Goal: Task Accomplishment & Management: Complete application form

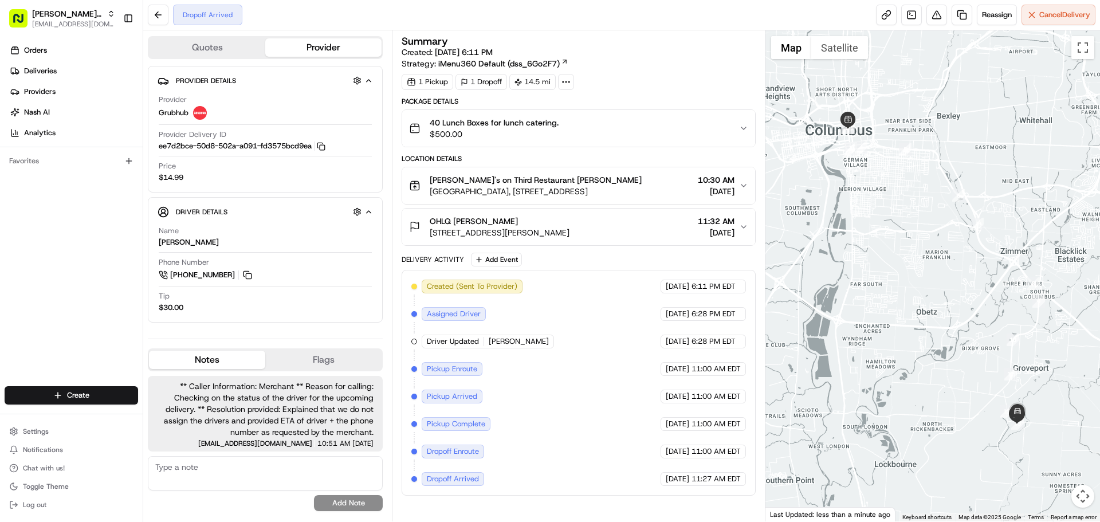
click at [266, 424] on span "** Caller Information: Merchant ** Reason for calling: Checking on the status o…" at bounding box center [265, 408] width 217 height 57
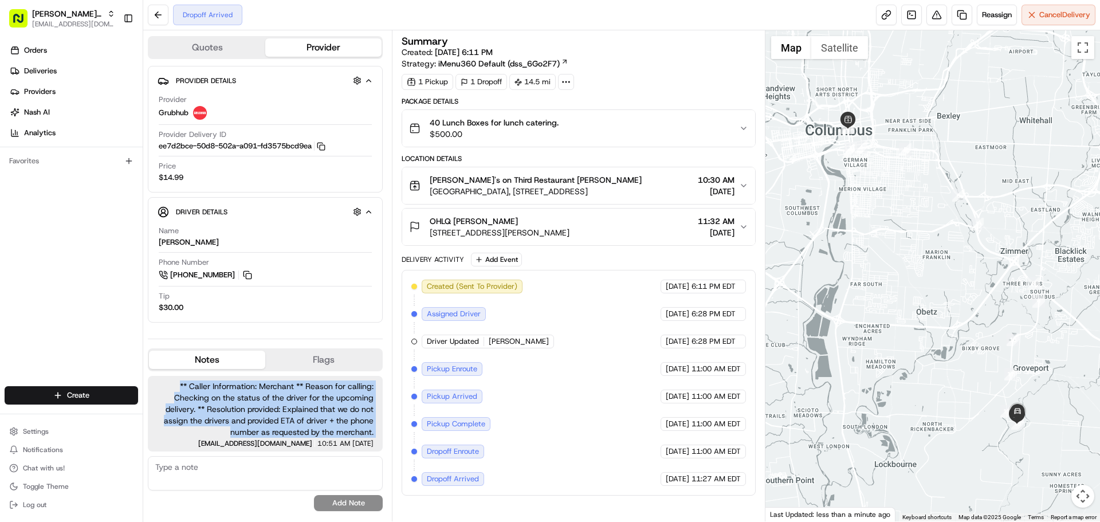
click at [266, 424] on span "** Caller Information: Merchant ** Reason for calling: Checking on the status o…" at bounding box center [265, 408] width 217 height 57
click at [339, 422] on span "** Caller Information: Merchant ** Reason for calling: Checking on the status o…" at bounding box center [265, 408] width 217 height 57
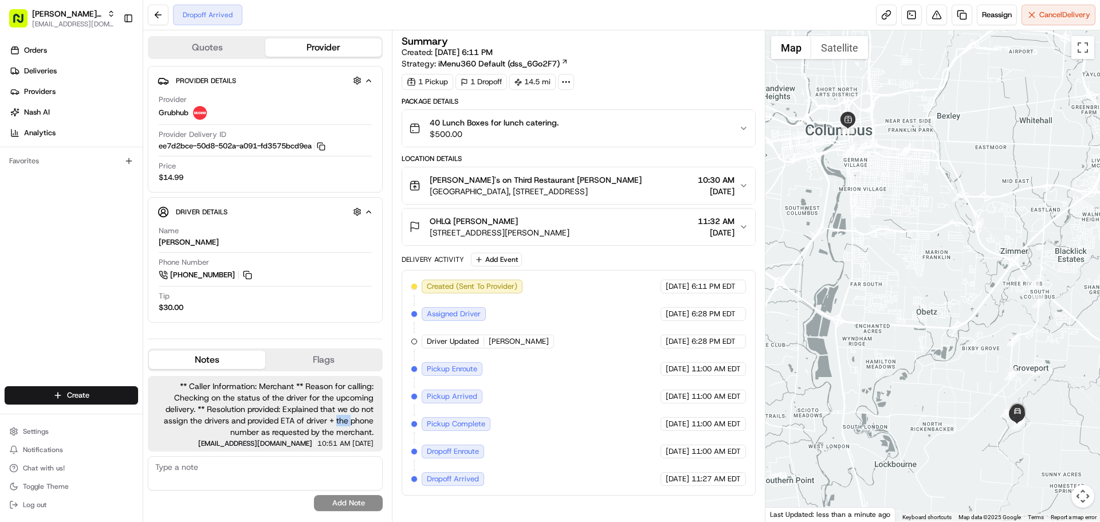
click at [339, 422] on span "** Caller Information: Merchant ** Reason for calling: Checking on the status o…" at bounding box center [265, 408] width 217 height 57
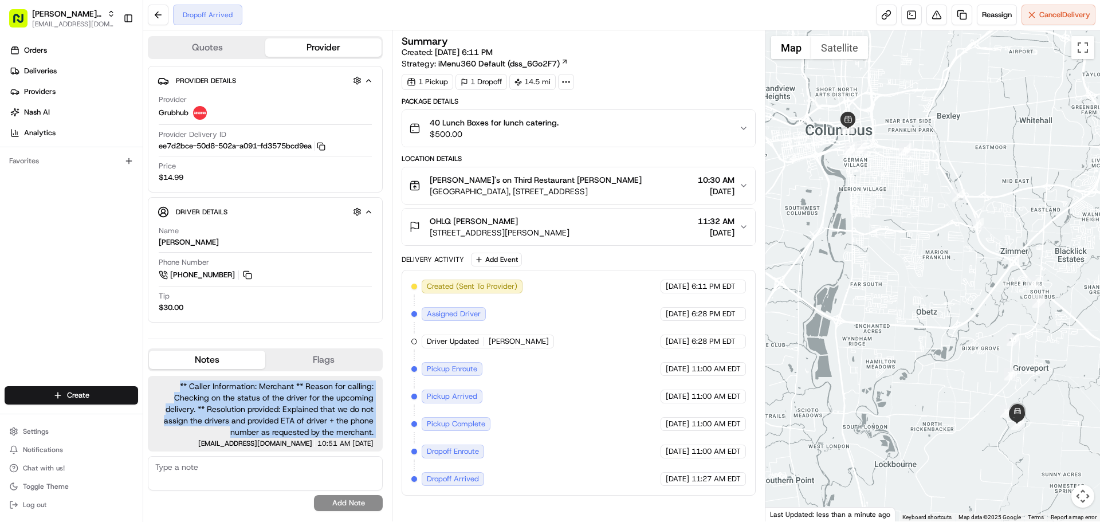
click at [339, 422] on span "** Caller Information: Merchant ** Reason for calling: Checking on the status o…" at bounding box center [265, 408] width 217 height 57
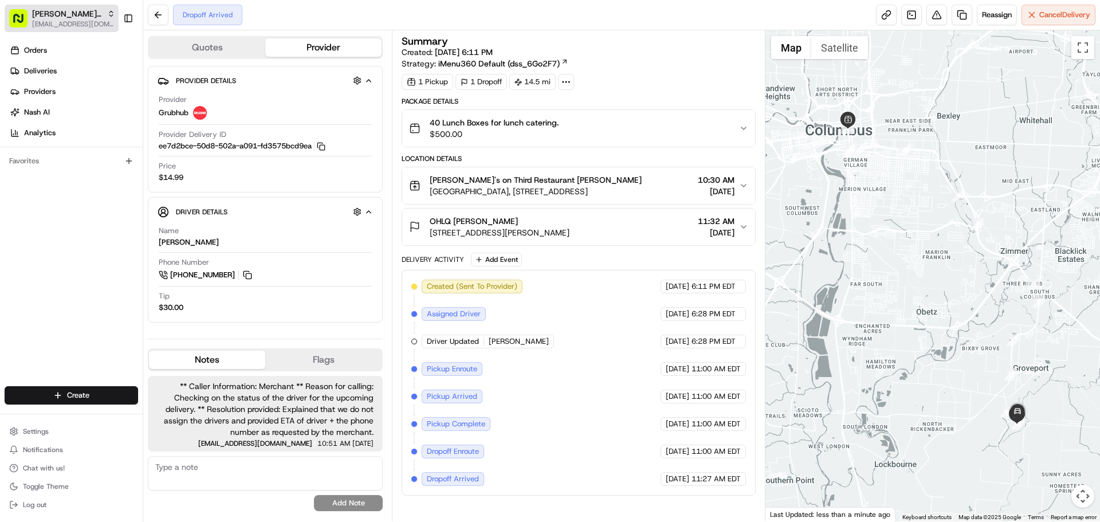
click at [64, 17] on span "[PERSON_NAME]'s on Third" at bounding box center [67, 13] width 70 height 11
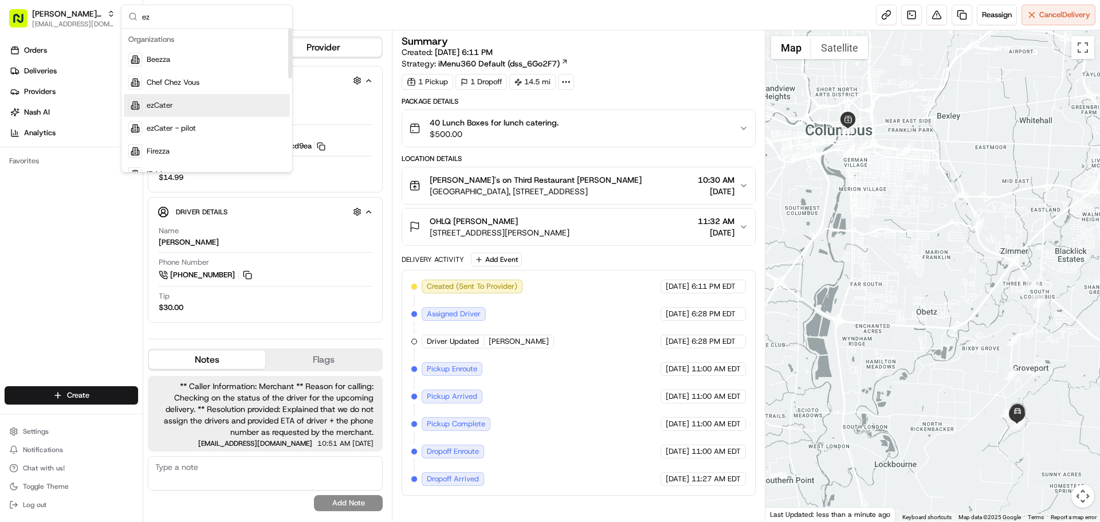
type input "ez"
click at [172, 111] on div "ezCater" at bounding box center [207, 105] width 166 height 23
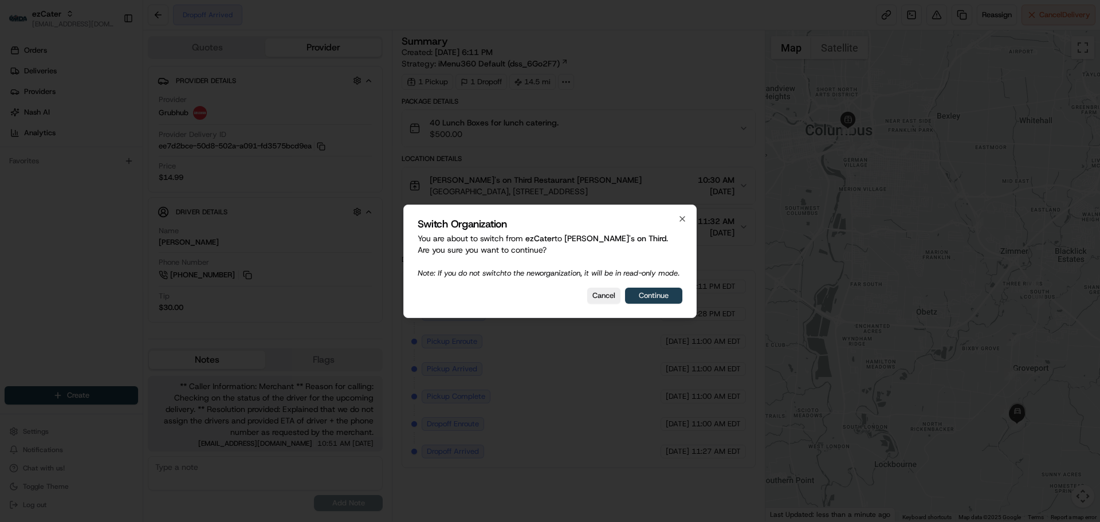
click at [665, 297] on button "Continue" at bounding box center [653, 296] width 57 height 16
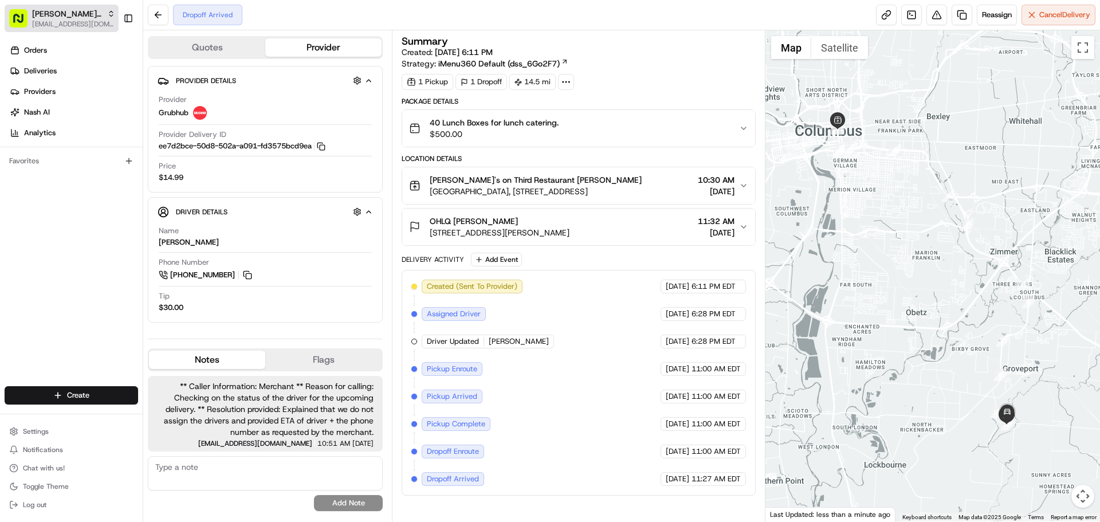
click at [31, 11] on button "[PERSON_NAME]'s on Third [EMAIL_ADDRESS][DOMAIN_NAME]" at bounding box center [62, 18] width 114 height 27
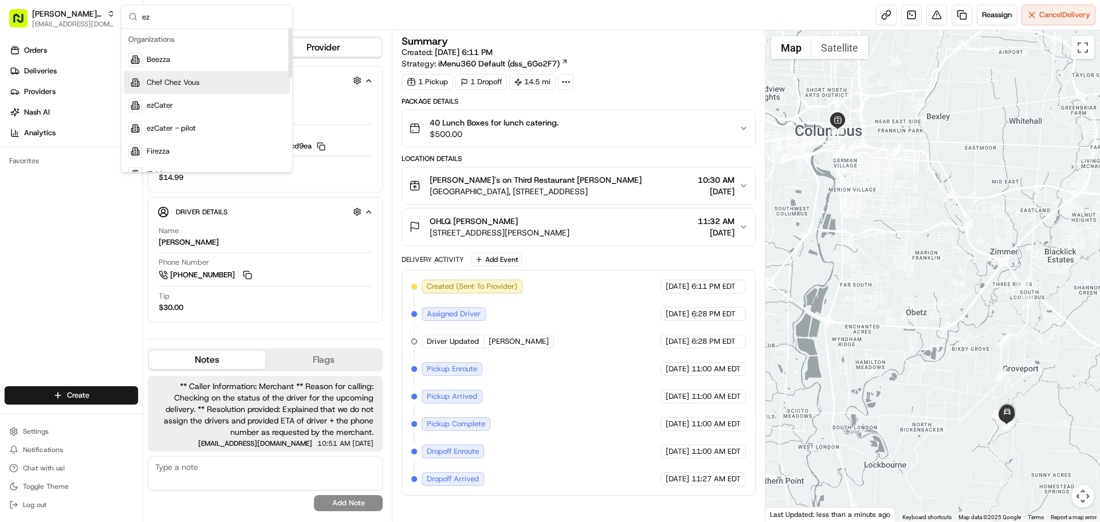
type input "ez"
click at [194, 108] on div "ezCater" at bounding box center [207, 105] width 166 height 23
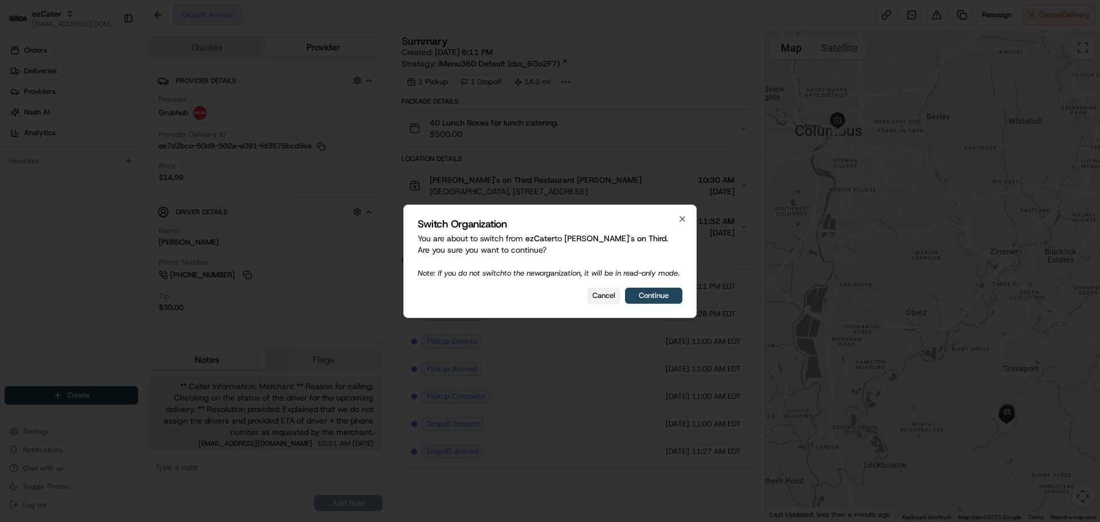
click at [609, 301] on button "Cancel" at bounding box center [603, 296] width 33 height 16
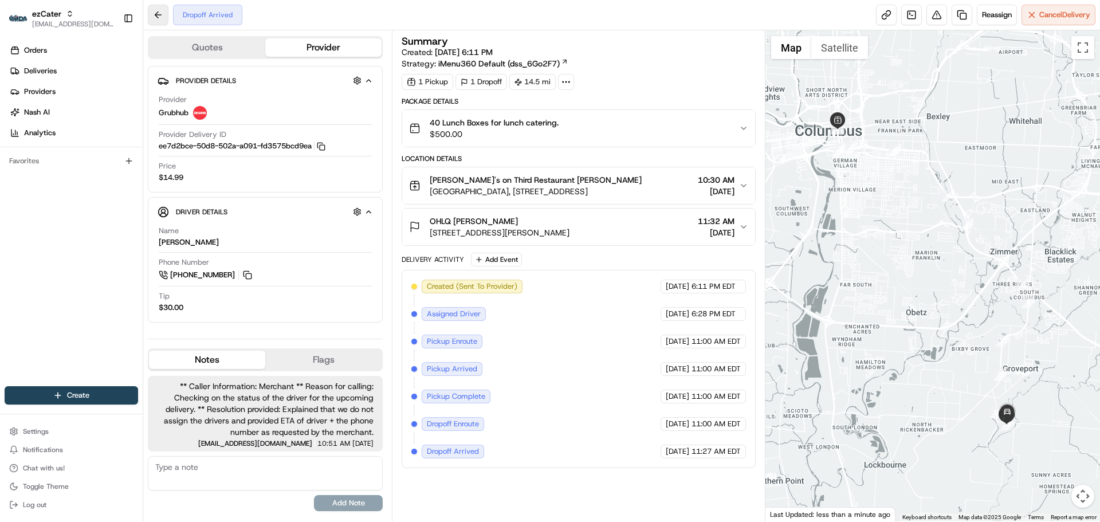
click at [148, 9] on button at bounding box center [158, 15] width 21 height 21
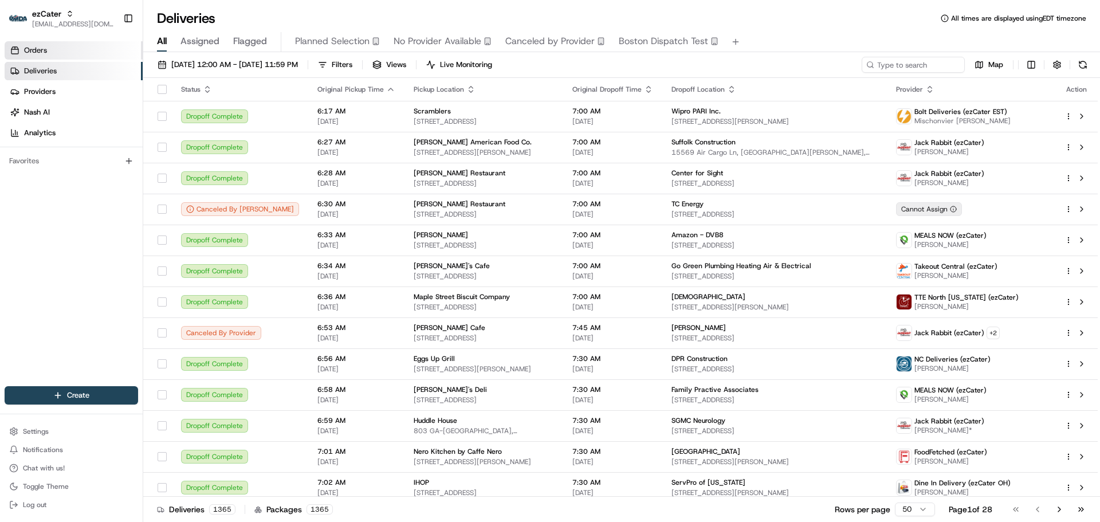
click at [80, 46] on link "Orders" at bounding box center [74, 50] width 138 height 18
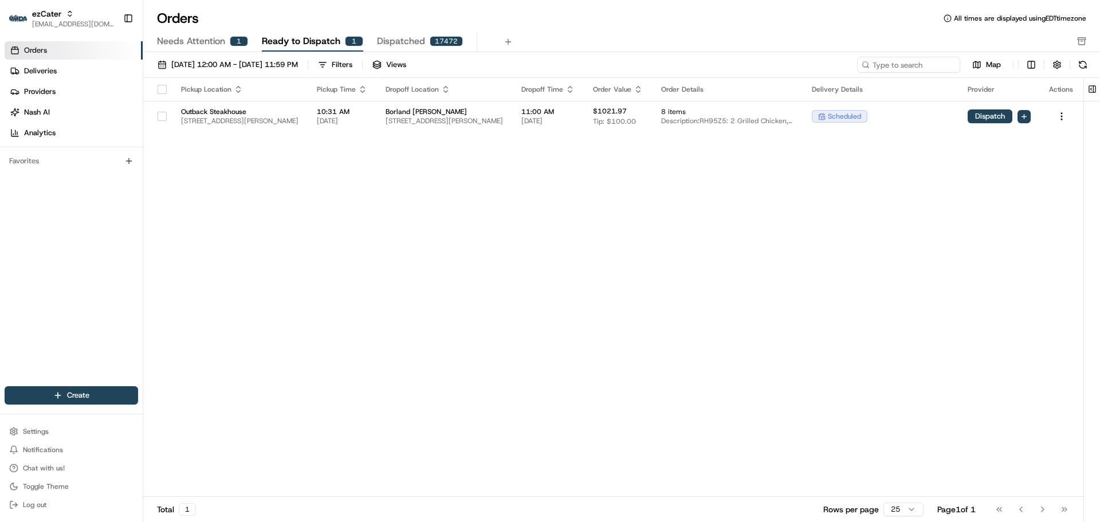
click at [233, 46] on div "1" at bounding box center [239, 41] width 18 height 10
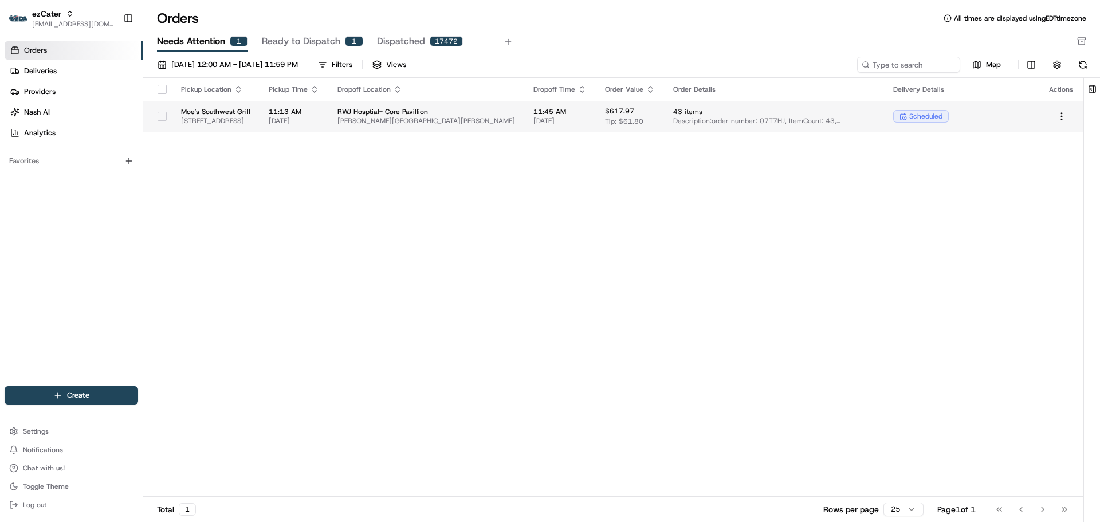
click at [473, 127] on td "RWJ Hosptial- Core Pavillion [PERSON_NAME][GEOGRAPHIC_DATA][PERSON_NAME]" at bounding box center [426, 116] width 196 height 31
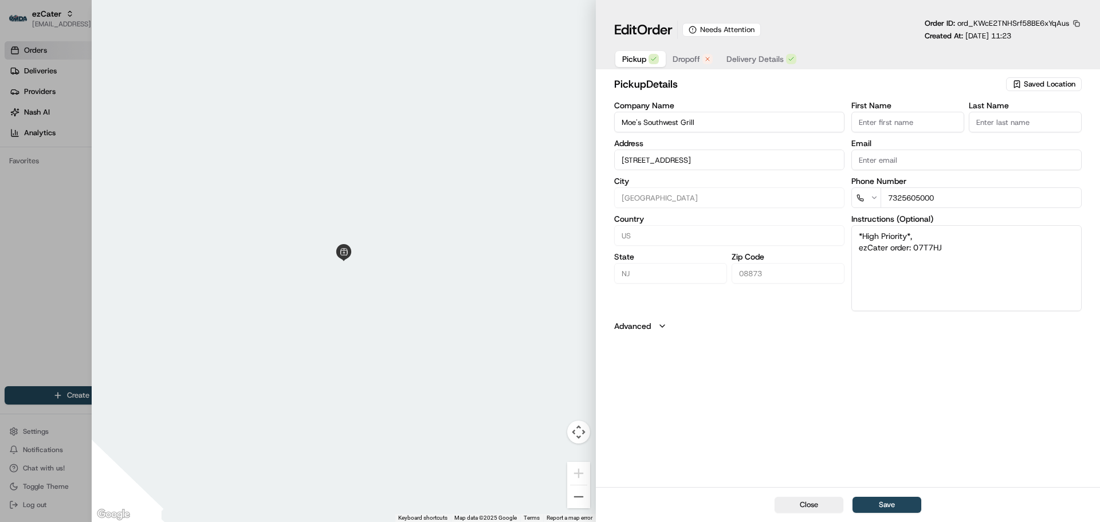
click at [694, 68] on div "Pickup Dropoff Delivery Details" at bounding box center [709, 59] width 190 height 21
click at [693, 62] on span "Dropoff" at bounding box center [686, 58] width 27 height 11
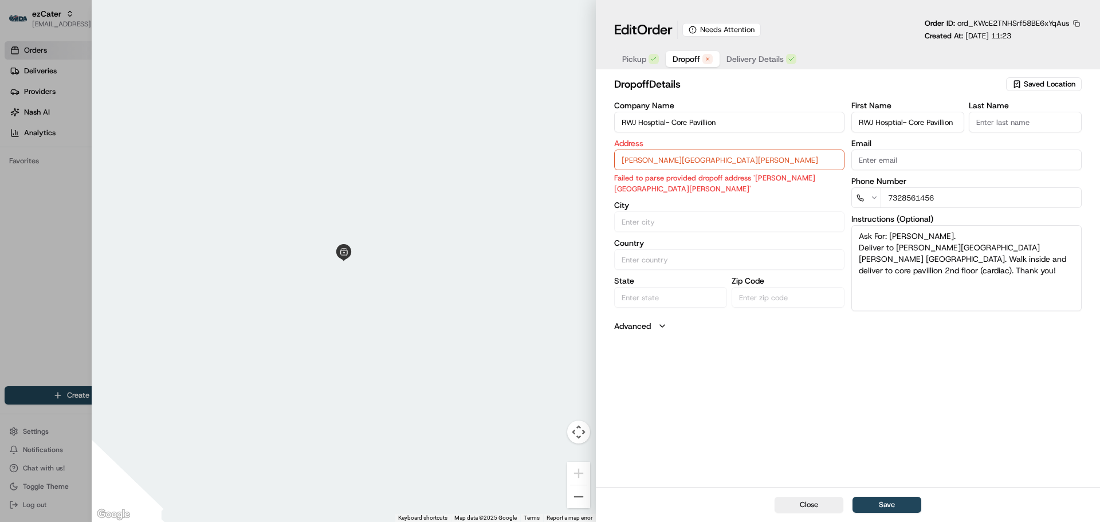
click at [667, 160] on input "[PERSON_NAME][GEOGRAPHIC_DATA][PERSON_NAME]" at bounding box center [729, 160] width 230 height 21
click at [757, 159] on input "[PERSON_NAME][GEOGRAPHIC_DATA][PERSON_NAME]" at bounding box center [729, 160] width 230 height 21
drag, startPoint x: 760, startPoint y: 163, endPoint x: 855, endPoint y: 162, distance: 94.5
click at [855, 162] on div "Company Name RWJ Hosptial- Core Pavillion Address [PERSON_NAME][GEOGRAPHIC_DATA…" at bounding box center [847, 206] width 467 height 210
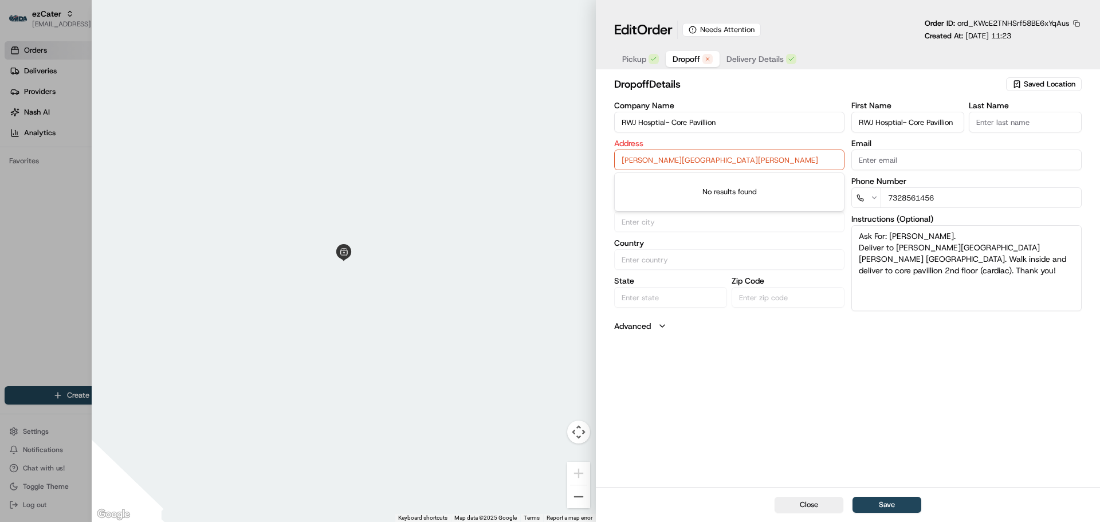
scroll to position [0, 0]
click at [793, 143] on label "Address" at bounding box center [729, 143] width 230 height 8
click at [646, 172] on p "Failed to parse provided dropoff address '[PERSON_NAME][GEOGRAPHIC_DATA][PERSON…" at bounding box center [729, 183] width 230 height 22
click at [644, 160] on input "[PERSON_NAME][GEOGRAPHIC_DATA][PERSON_NAME]" at bounding box center [729, 160] width 230 height 21
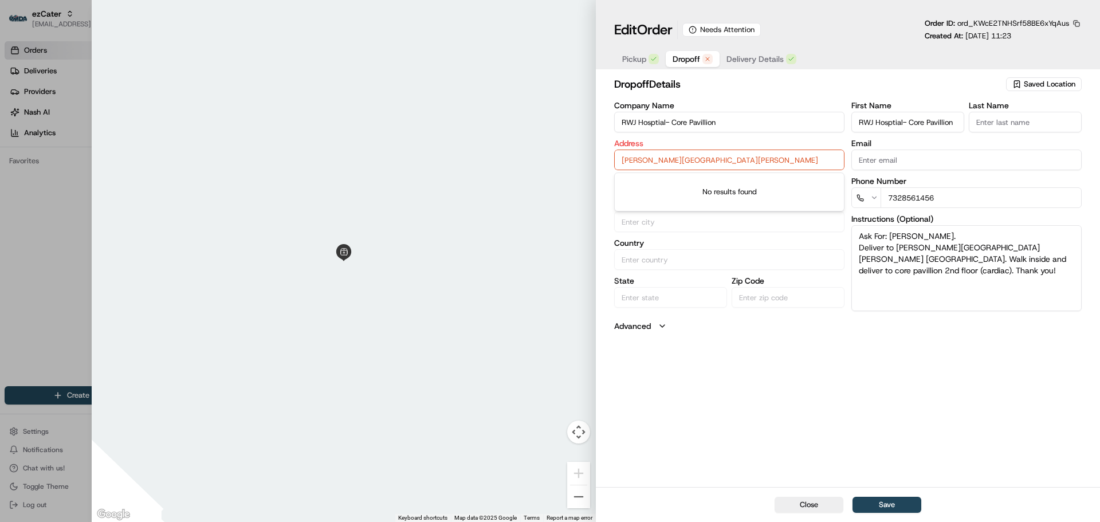
click at [644, 160] on input "[PERSON_NAME][GEOGRAPHIC_DATA][PERSON_NAME]" at bounding box center [729, 160] width 230 height 21
click at [705, 144] on label "Address" at bounding box center [729, 143] width 230 height 8
click at [722, 158] on input "[PERSON_NAME][GEOGRAPHIC_DATA][PERSON_NAME]" at bounding box center [729, 160] width 230 height 21
click at [721, 158] on input "[PERSON_NAME][GEOGRAPHIC_DATA][PERSON_NAME]" at bounding box center [729, 160] width 230 height 21
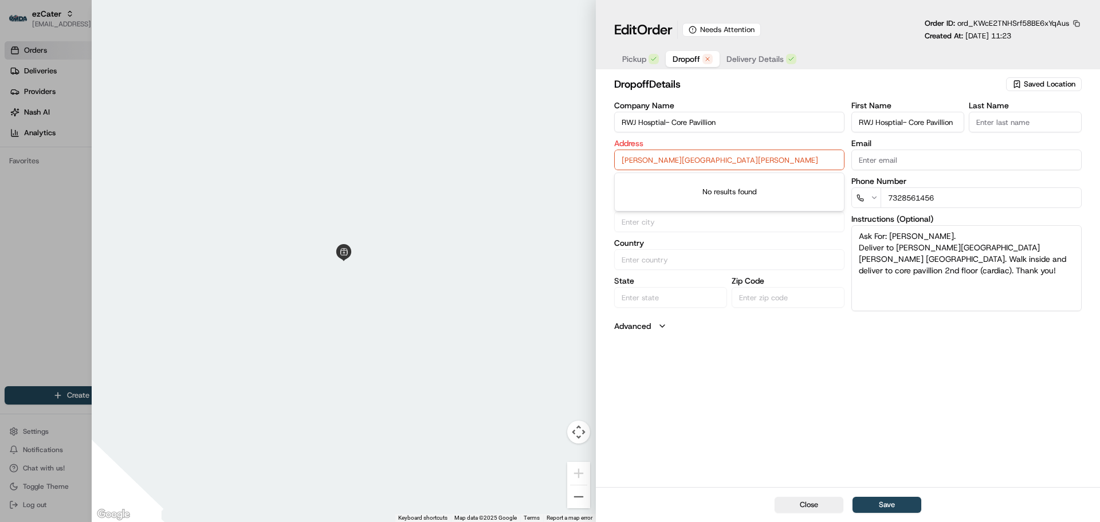
click at [721, 158] on input "[PERSON_NAME][GEOGRAPHIC_DATA][PERSON_NAME]" at bounding box center [729, 160] width 230 height 21
click at [678, 156] on input "[PERSON_NAME][GEOGRAPHIC_DATA][PERSON_NAME]" at bounding box center [729, 160] width 230 height 21
drag, startPoint x: 622, startPoint y: 156, endPoint x: 858, endPoint y: 156, distance: 236.6
click at [858, 156] on div "Company Name RWJ Hosptial- Core Pavillion Address [PERSON_NAME][GEOGRAPHIC_DATA…" at bounding box center [847, 206] width 467 height 210
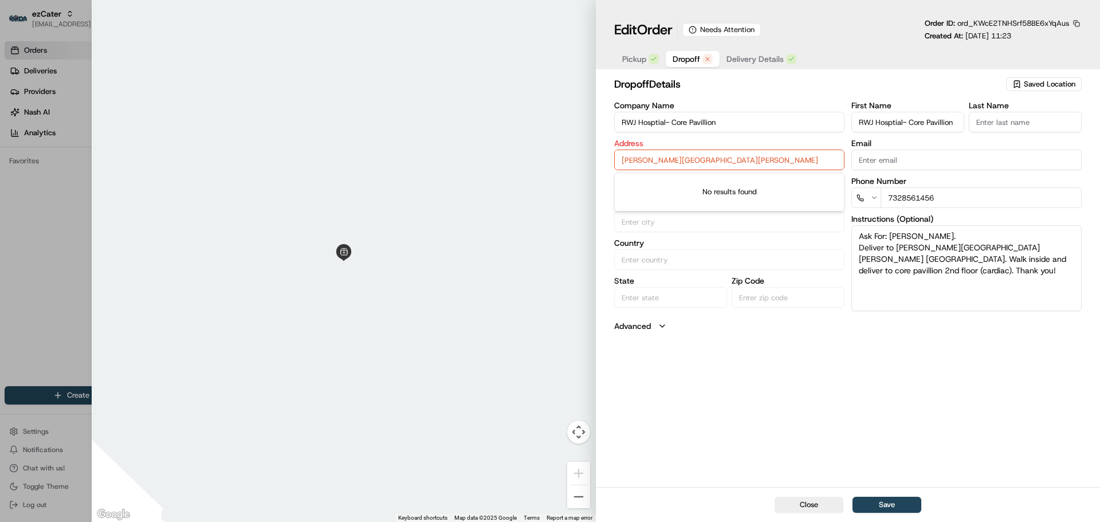
click at [675, 235] on div "Company Name RWJ Hosptial- Core Pavillion Address [PERSON_NAME][GEOGRAPHIC_DATA…" at bounding box center [729, 206] width 230 height 210
click at [709, 159] on input "[PERSON_NAME][GEOGRAPHIC_DATA][PERSON_NAME]" at bounding box center [729, 160] width 230 height 21
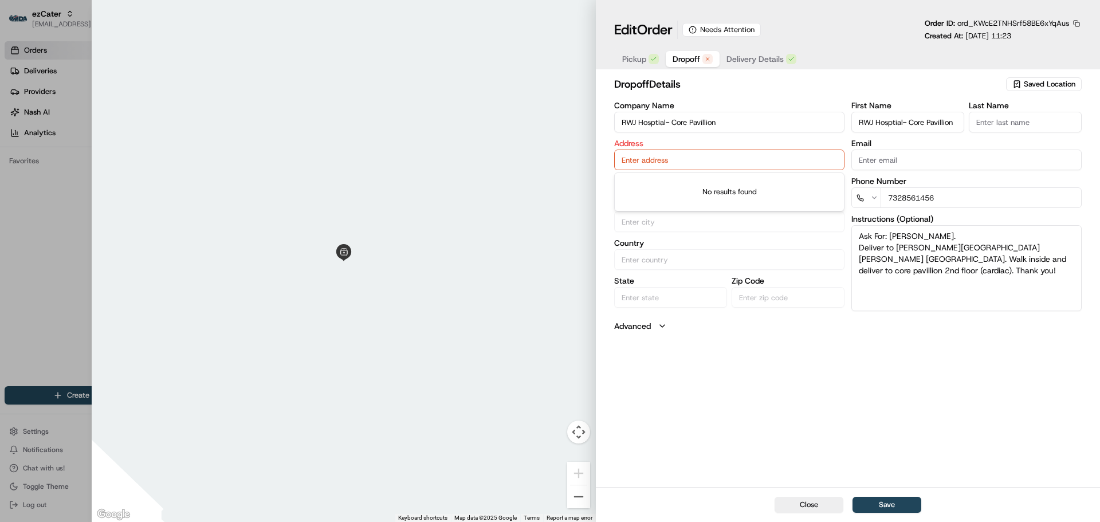
type input "+1"
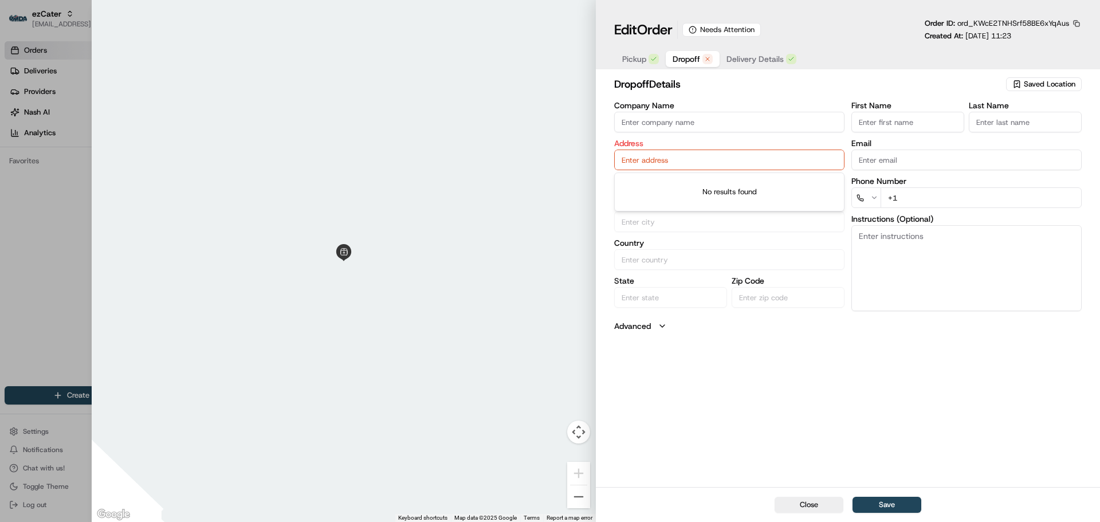
click at [77, 159] on div at bounding box center [550, 261] width 1100 height 522
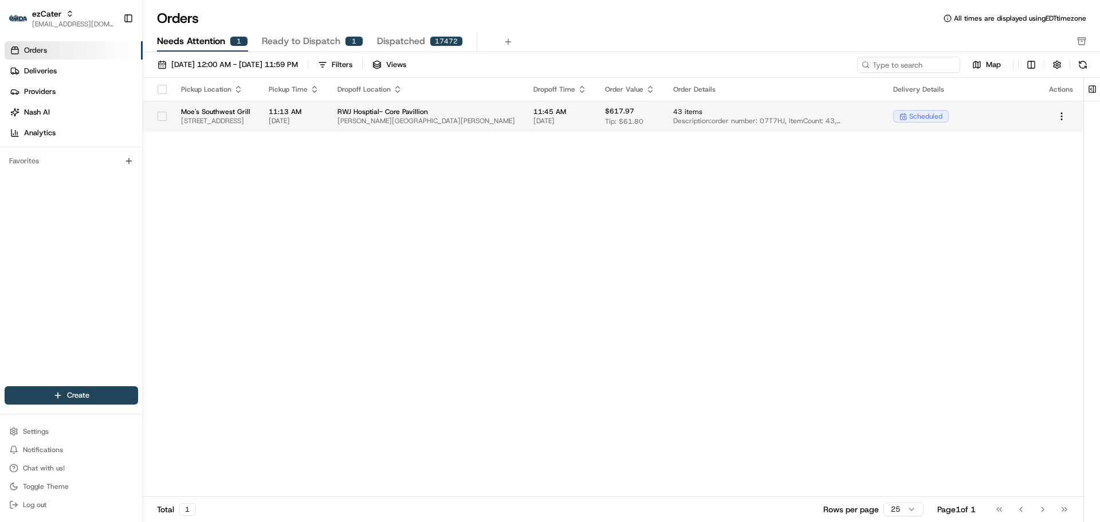
click at [515, 120] on span "[PERSON_NAME][GEOGRAPHIC_DATA][PERSON_NAME]" at bounding box center [426, 120] width 178 height 9
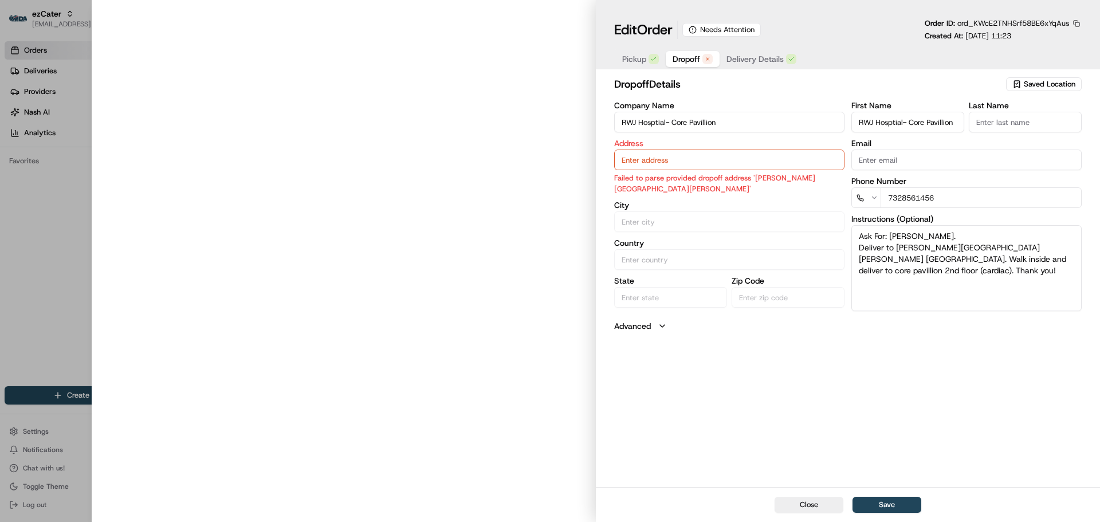
type input "[PERSON_NAME][GEOGRAPHIC_DATA][PERSON_NAME]"
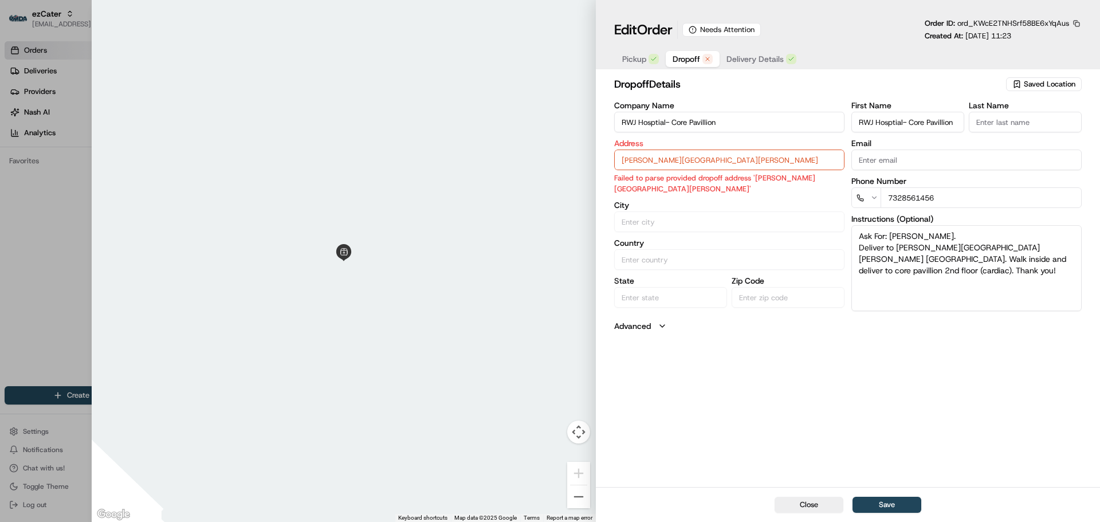
type input "+1"
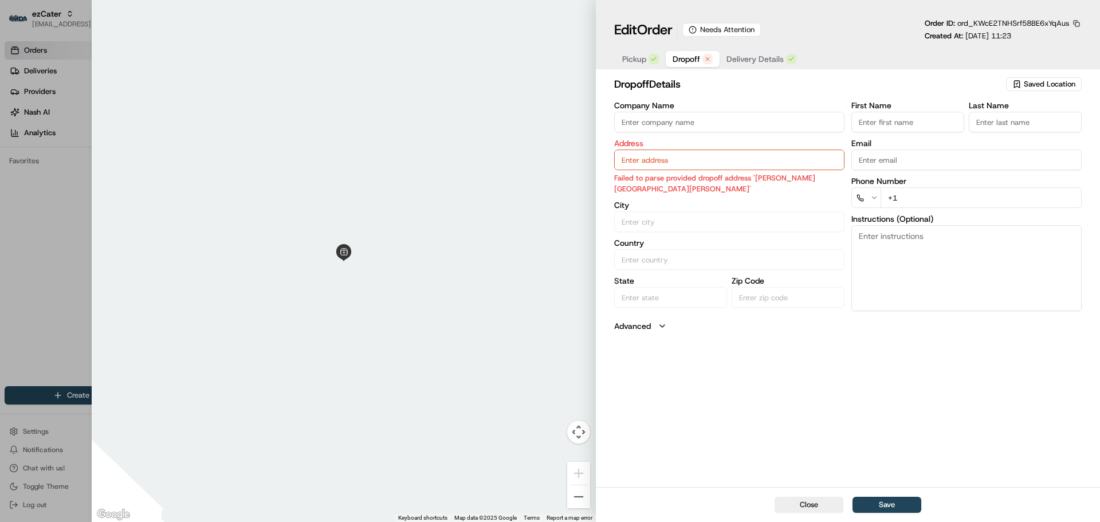
click at [68, 151] on div at bounding box center [550, 261] width 1100 height 522
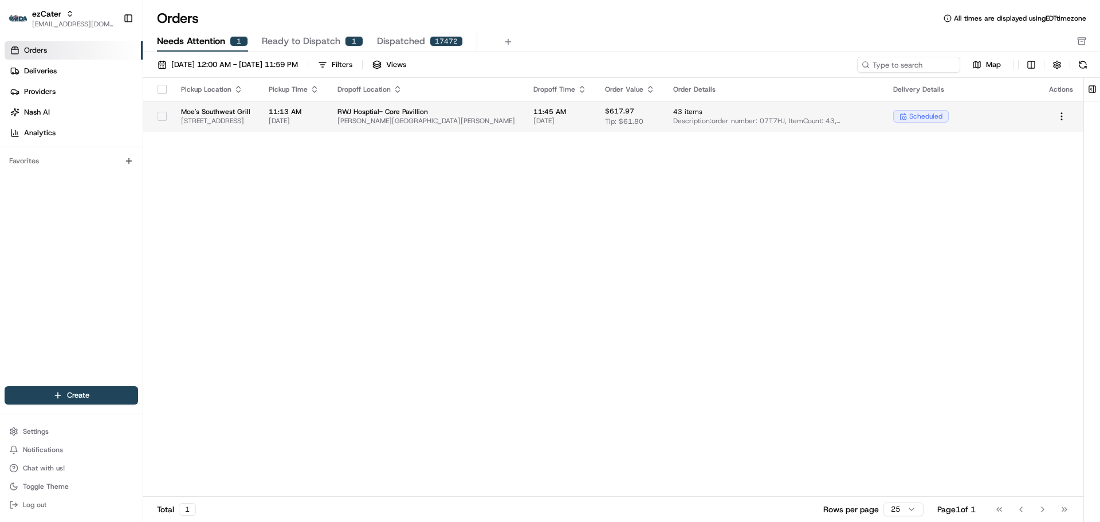
click at [247, 115] on span "Moe's Southwest Grill" at bounding box center [215, 111] width 69 height 9
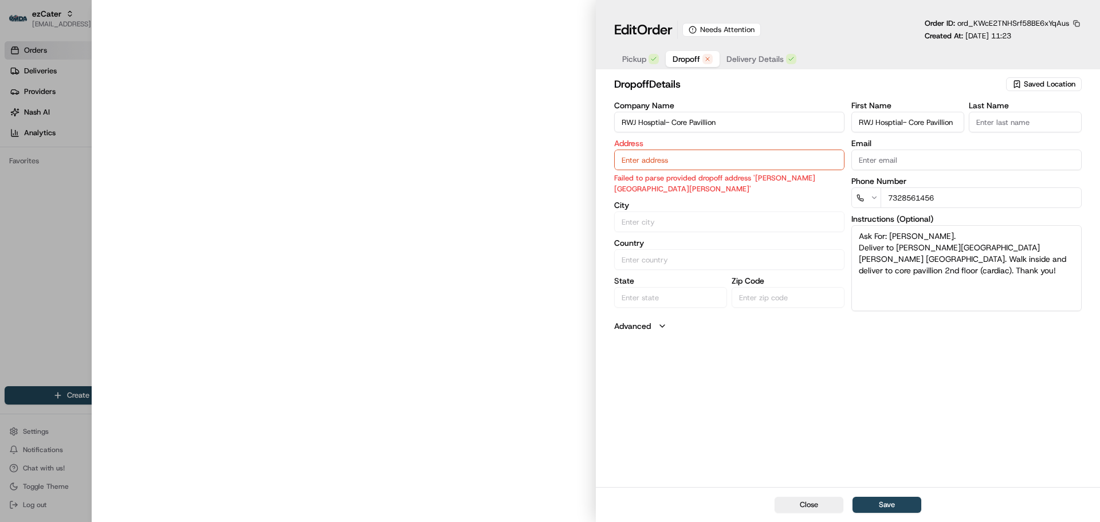
type input "[PERSON_NAME][GEOGRAPHIC_DATA][PERSON_NAME]"
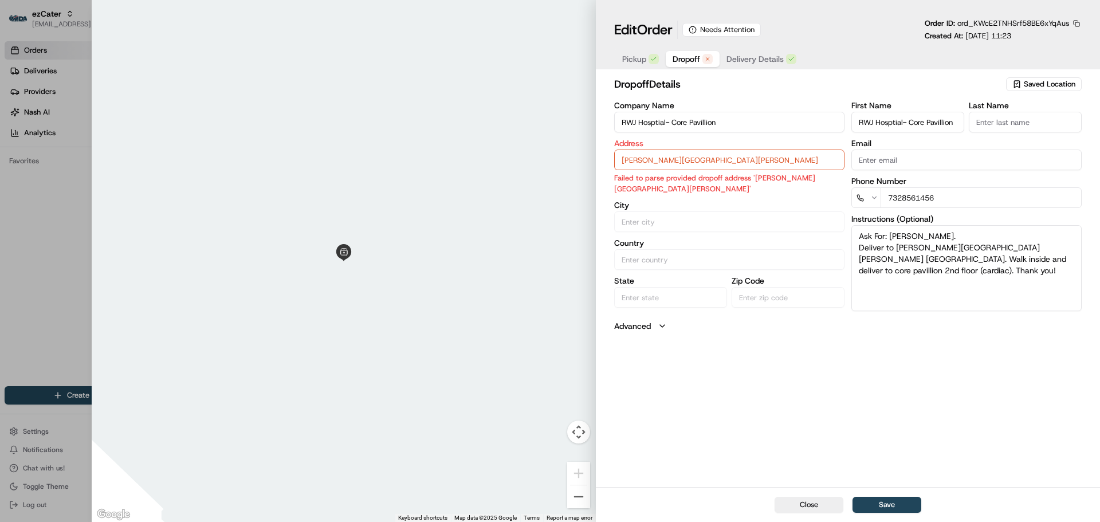
click at [649, 166] on input "[PERSON_NAME][GEOGRAPHIC_DATA][PERSON_NAME]" at bounding box center [729, 160] width 230 height 21
click at [689, 178] on p "Failed to parse provided dropoff address '[PERSON_NAME][GEOGRAPHIC_DATA][PERSON…" at bounding box center [729, 183] width 230 height 22
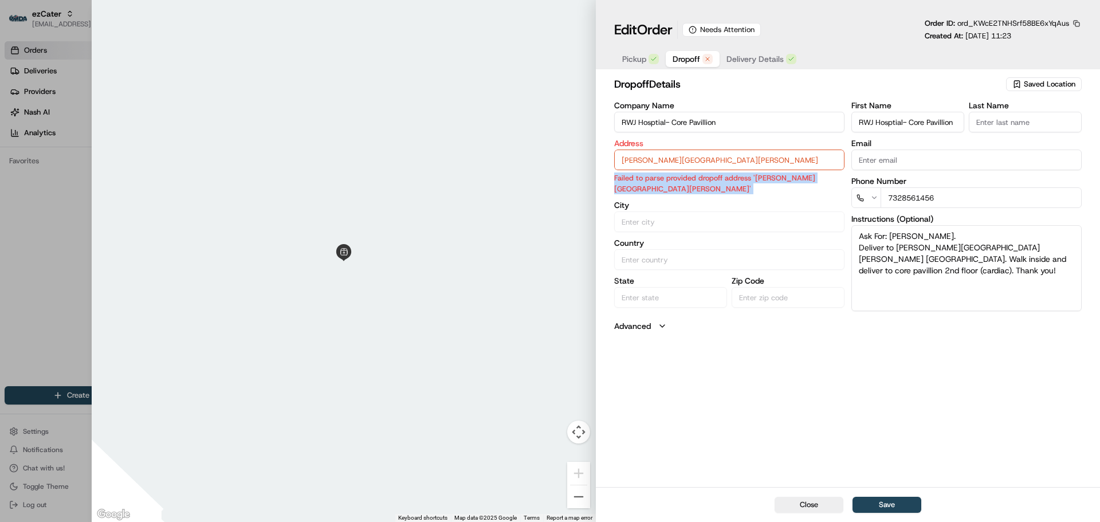
click at [679, 188] on p "Failed to parse provided dropoff address '[PERSON_NAME][GEOGRAPHIC_DATA][PERSON…" at bounding box center [729, 183] width 230 height 22
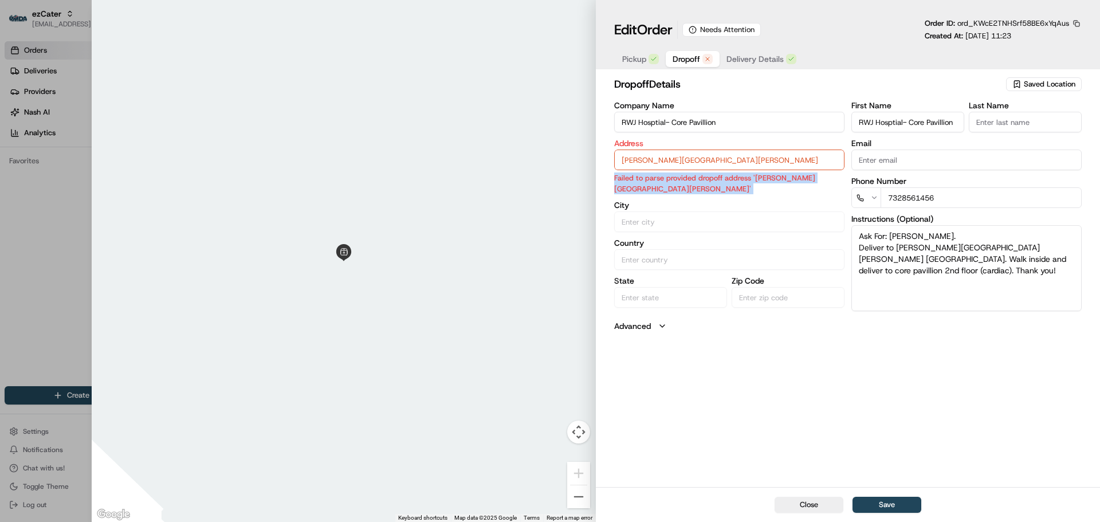
click at [679, 188] on p "Failed to parse provided dropoff address '[PERSON_NAME][GEOGRAPHIC_DATA][PERSON…" at bounding box center [729, 183] width 230 height 22
click at [722, 187] on p "Failed to parse provided dropoff address '[PERSON_NAME][GEOGRAPHIC_DATA][PERSON…" at bounding box center [729, 183] width 230 height 22
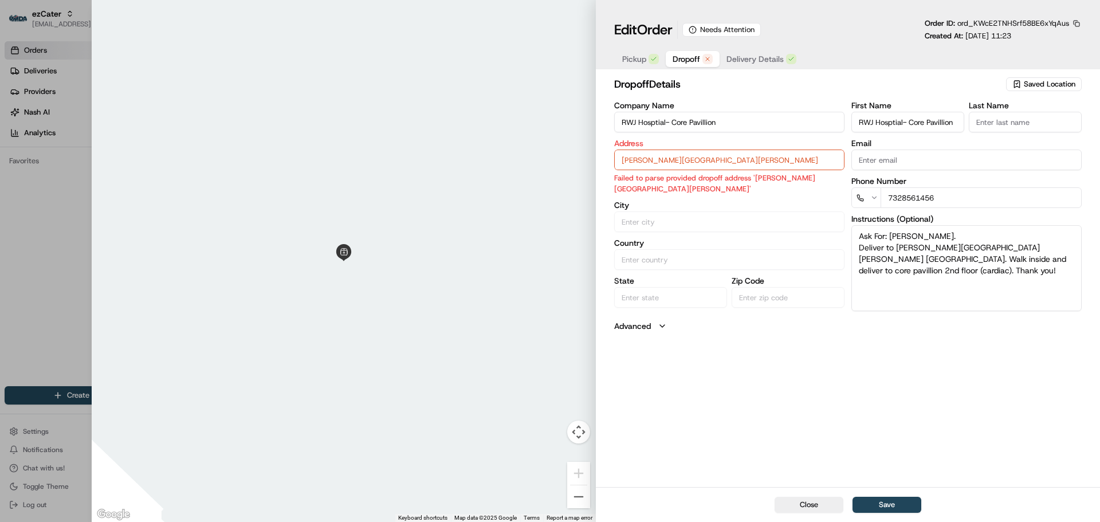
click at [735, 158] on input "[PERSON_NAME][GEOGRAPHIC_DATA][PERSON_NAME]" at bounding box center [729, 160] width 230 height 21
click at [638, 63] on span "Pickup" at bounding box center [634, 58] width 24 height 11
click at [676, 58] on span "Dropoff" at bounding box center [686, 58] width 27 height 11
drag, startPoint x: 673, startPoint y: 167, endPoint x: 854, endPoint y: 152, distance: 181.6
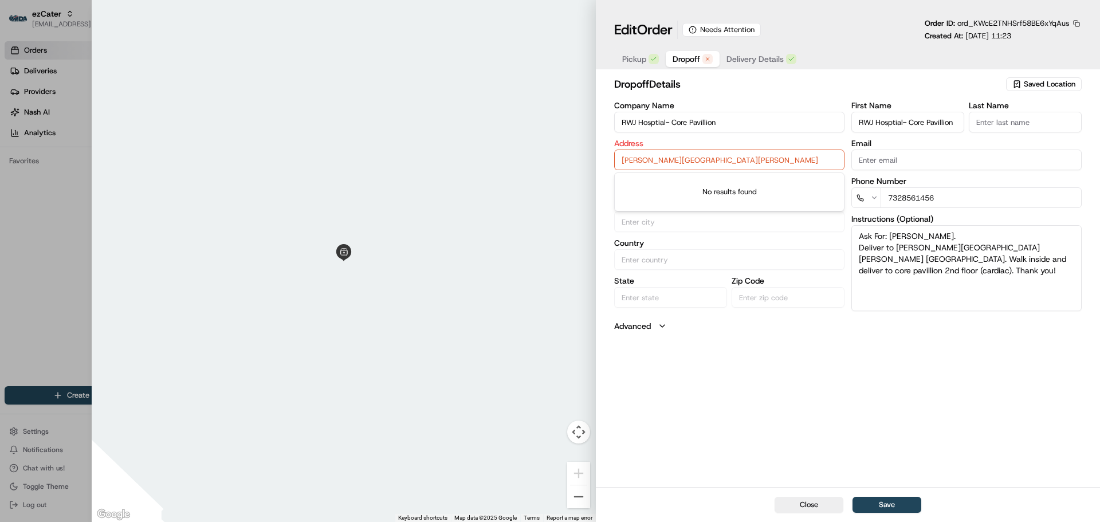
click at [854, 152] on div "Company Name RWJ Hosptial- Core Pavillion Address [PERSON_NAME][GEOGRAPHIC_DATA…" at bounding box center [847, 206] width 467 height 210
click at [777, 159] on input "[PERSON_NAME][GEOGRAPHIC_DATA][PERSON_NAME]" at bounding box center [729, 160] width 230 height 21
click at [911, 122] on input "RWJ Hosptial- Core Pavillion" at bounding box center [907, 122] width 113 height 21
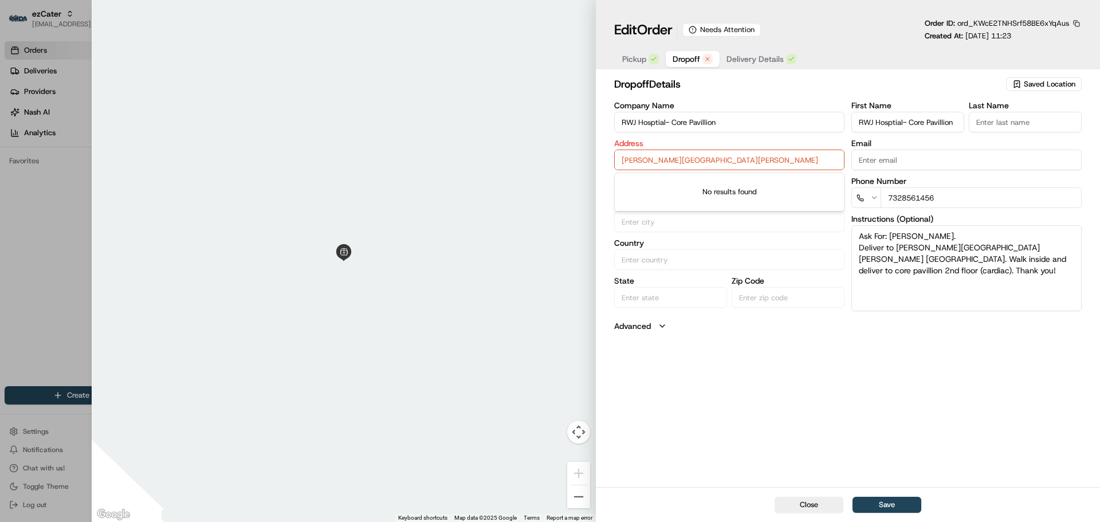
scroll to position [0, 0]
click at [911, 122] on input "RWJ Hosptial- Core Pavillion" at bounding box center [907, 122] width 113 height 21
click at [691, 163] on input "[PERSON_NAME][GEOGRAPHIC_DATA][PERSON_NAME]" at bounding box center [729, 160] width 230 height 21
click at [690, 163] on input "[PERSON_NAME][GEOGRAPHIC_DATA][PERSON_NAME]" at bounding box center [729, 160] width 230 height 21
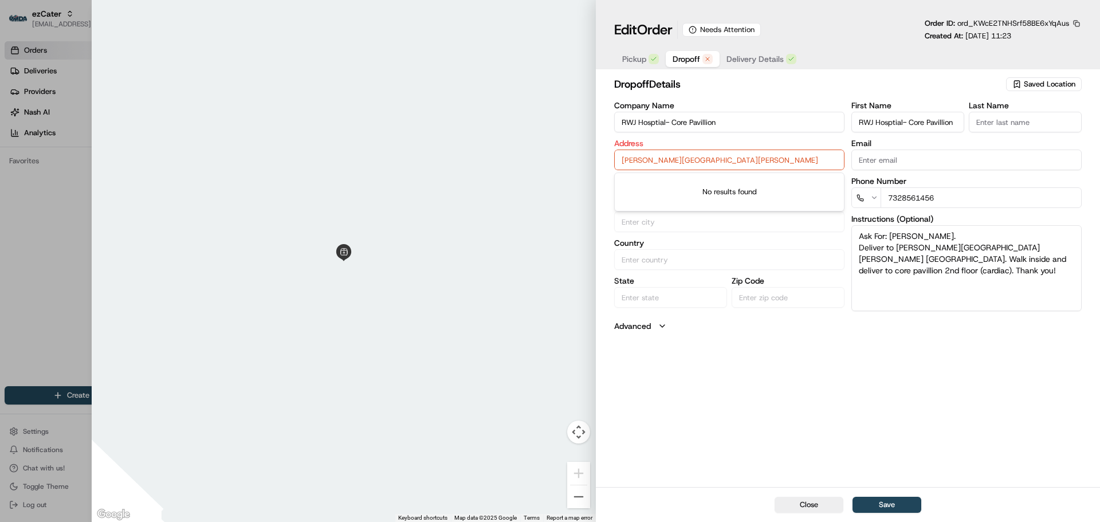
click at [690, 163] on input "[PERSON_NAME][GEOGRAPHIC_DATA][PERSON_NAME]" at bounding box center [729, 160] width 230 height 21
click at [604, 163] on div "dropoff Details Saved Location Company Name RWJ Hosptial- Core Pavillion Addres…" at bounding box center [848, 280] width 504 height 413
drag, startPoint x: 612, startPoint y: 159, endPoint x: 760, endPoint y: 159, distance: 147.8
click at [760, 159] on div "dropoff Details Saved Location Company Name RWJ Hosptial- Core Pavillion Addres…" at bounding box center [848, 280] width 504 height 413
click at [736, 158] on input "[PERSON_NAME][GEOGRAPHIC_DATA][PERSON_NAME]" at bounding box center [729, 160] width 230 height 21
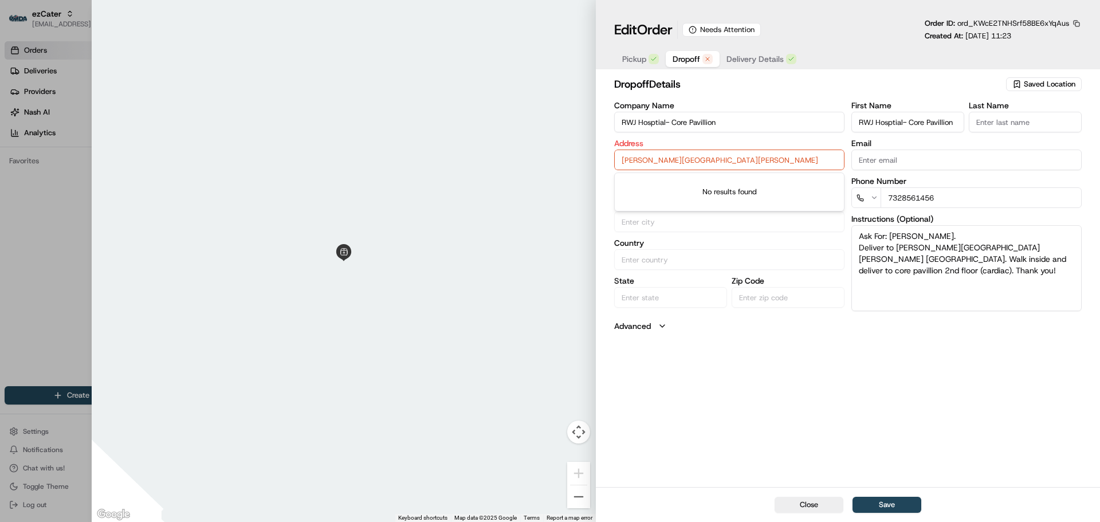
click at [760, 157] on input "[PERSON_NAME][GEOGRAPHIC_DATA][PERSON_NAME]" at bounding box center [729, 160] width 230 height 21
click at [724, 163] on input "[PERSON_NAME][GEOGRAPHIC_DATA][PERSON_NAME]" at bounding box center [729, 160] width 230 height 21
click at [684, 160] on input "[PERSON_NAME][GEOGRAPHIC_DATA][PERSON_NAME]" at bounding box center [729, 160] width 230 height 21
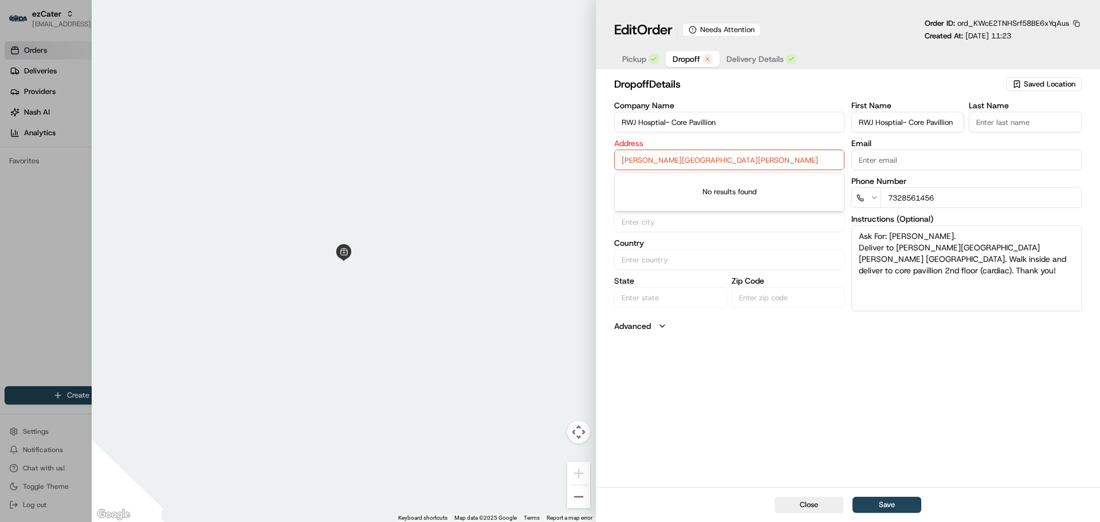
click at [684, 160] on input "[PERSON_NAME][GEOGRAPHIC_DATA][PERSON_NAME]" at bounding box center [729, 160] width 230 height 21
click at [776, 160] on input "[PERSON_NAME][GEOGRAPHIC_DATA][PERSON_NAME]" at bounding box center [729, 160] width 230 height 21
click at [728, 163] on input "[PERSON_NAME][GEOGRAPHIC_DATA][PERSON_NAME]" at bounding box center [729, 160] width 230 height 21
drag, startPoint x: 728, startPoint y: 159, endPoint x: 848, endPoint y: 162, distance: 120.3
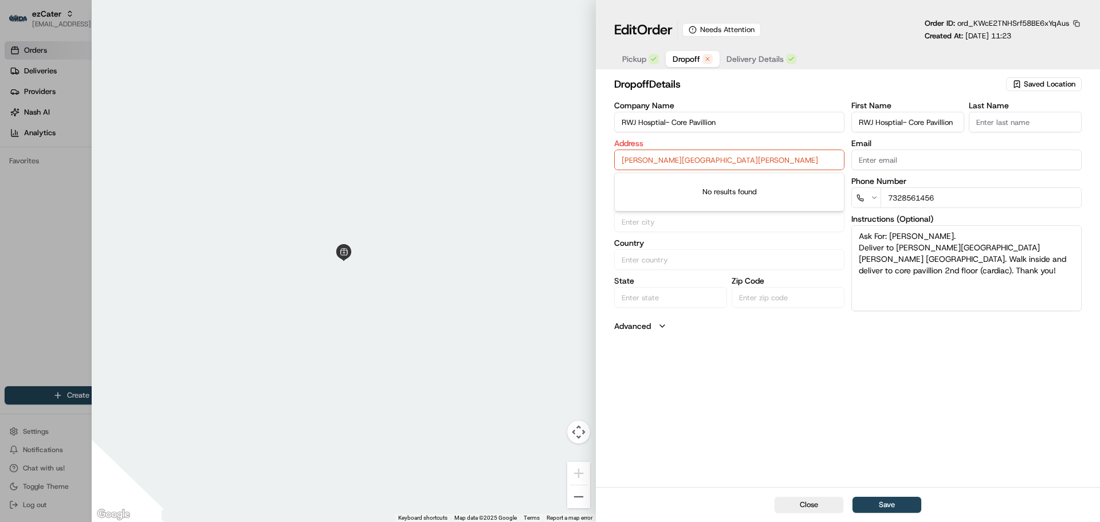
click at [848, 162] on div "Company Name RWJ Hosptial- Core Pavillion Address [PERSON_NAME][GEOGRAPHIC_DATA…" at bounding box center [847, 206] width 467 height 210
type input "[PERSON_NAME][GEOGRAPHIC_DATA][PERSON_NAME]"
type input "+1"
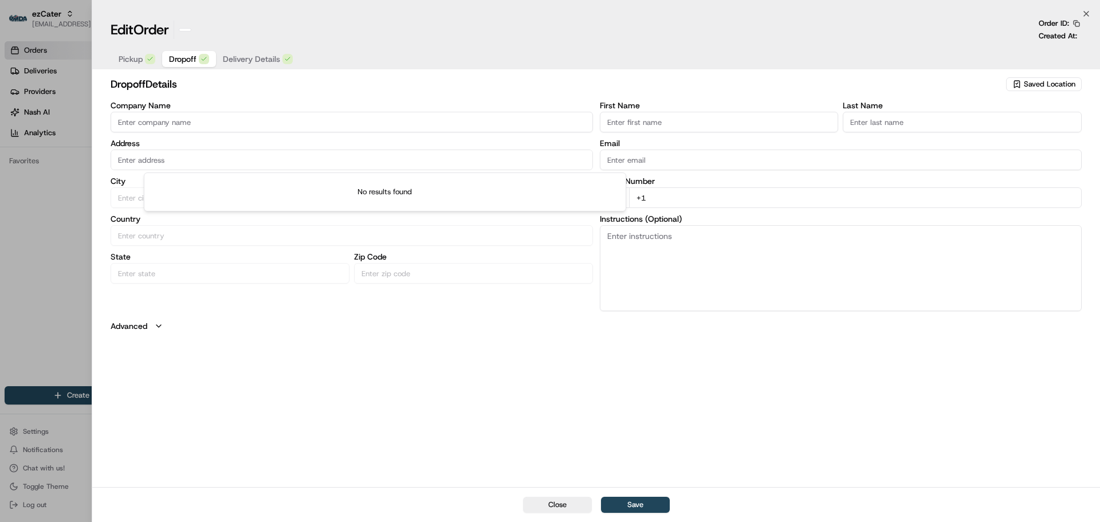
click at [50, 44] on div at bounding box center [550, 261] width 1100 height 522
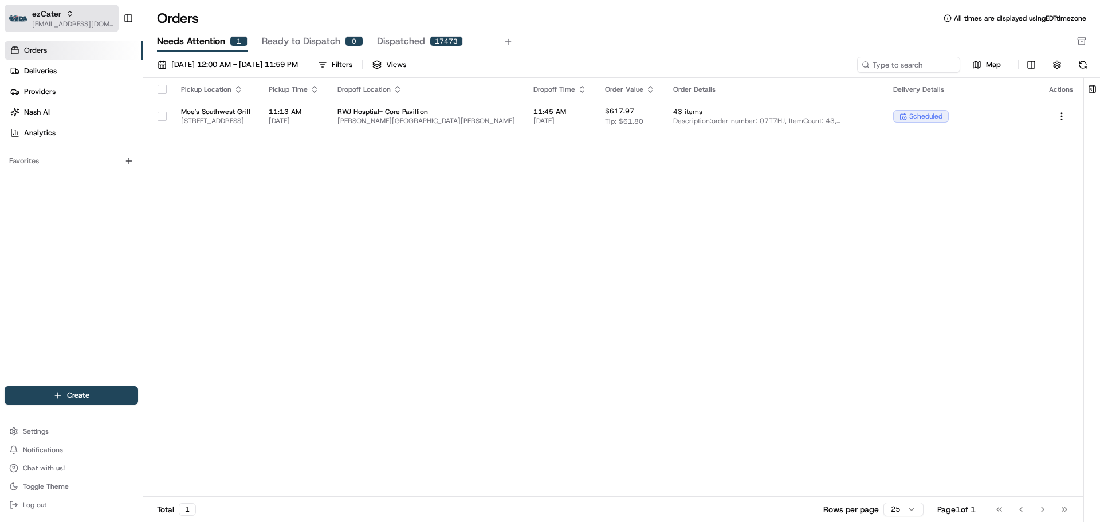
click at [43, 25] on span "[EMAIL_ADDRESS][DOMAIN_NAME]" at bounding box center [73, 23] width 82 height 9
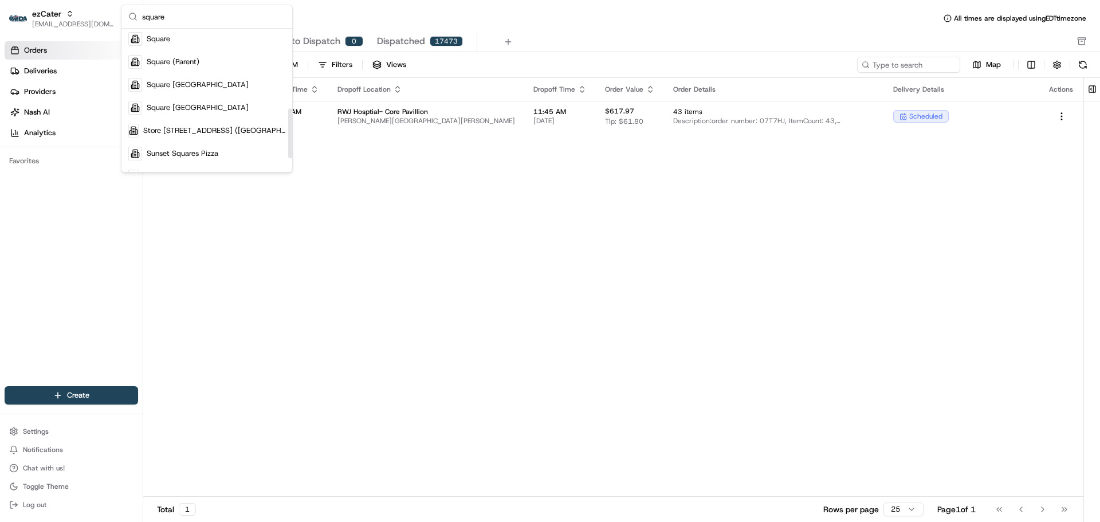
scroll to position [229, 0]
type input "square"
click at [187, 40] on div "Square" at bounding box center [207, 36] width 166 height 23
